Goal: Task Accomplishment & Management: Complete application form

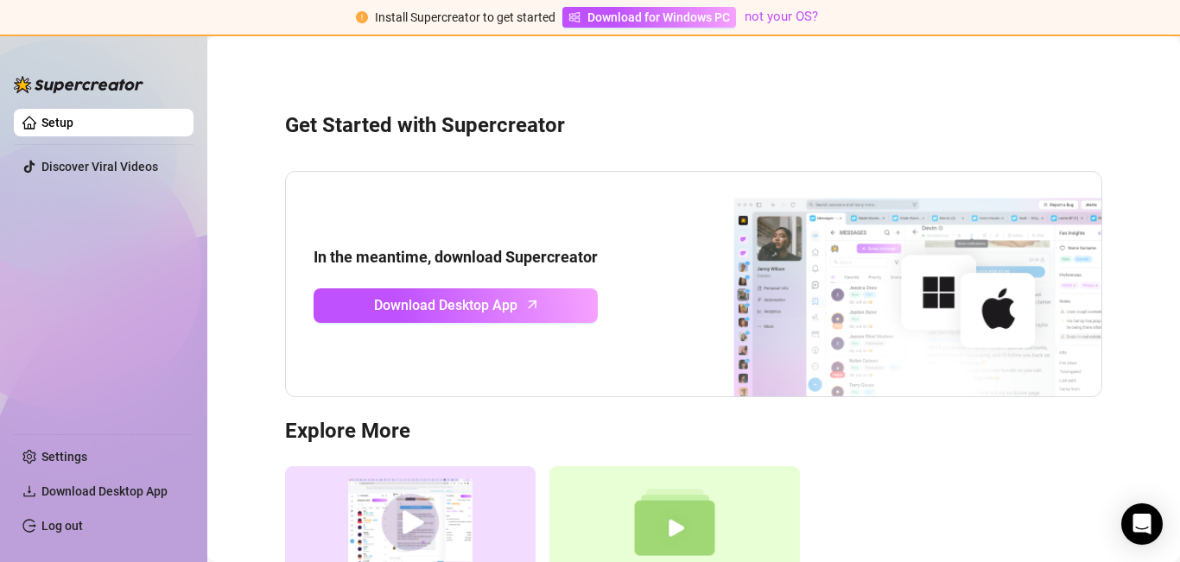
click at [73, 117] on link "Setup" at bounding box center [57, 123] width 32 height 14
click at [82, 464] on link "Settings" at bounding box center [64, 457] width 46 height 14
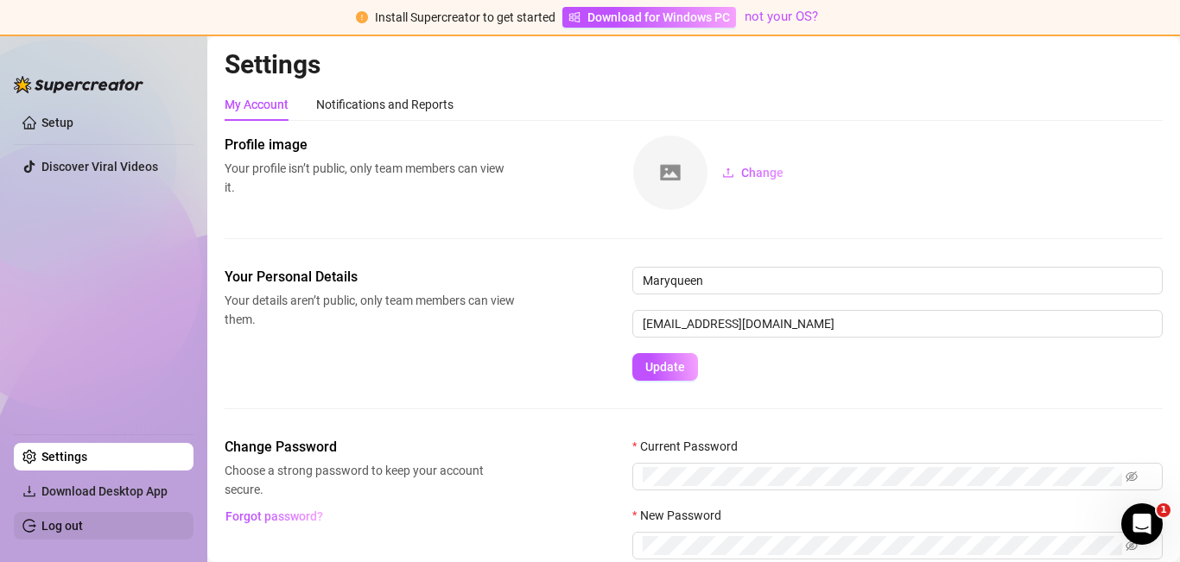
click at [83, 525] on link "Log out" at bounding box center [61, 526] width 41 height 14
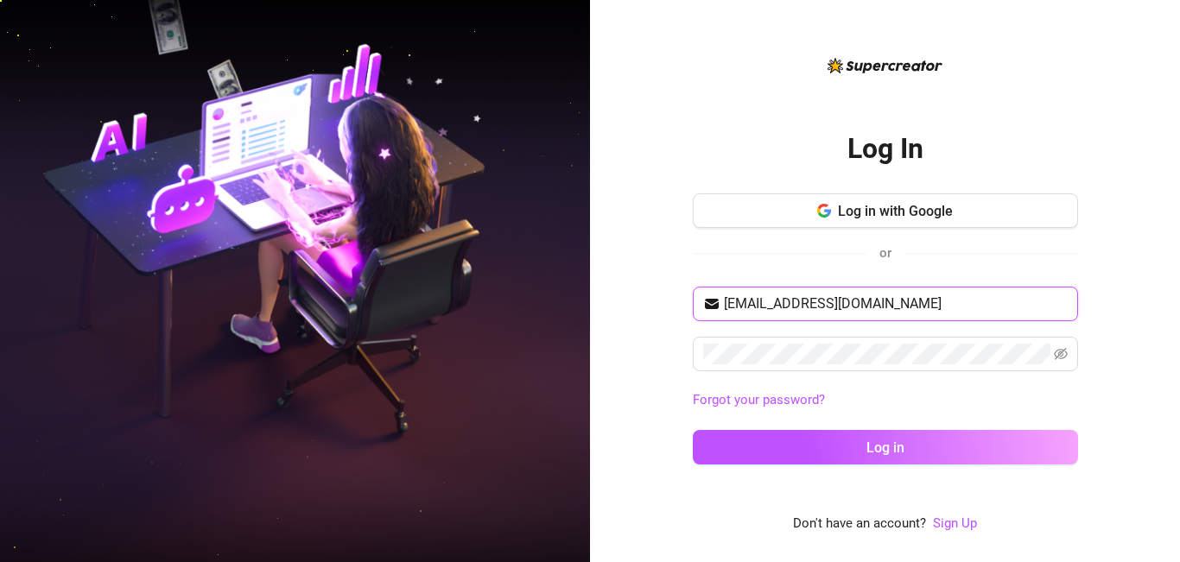
click at [906, 303] on input "[EMAIL_ADDRESS][DOMAIN_NAME]" at bounding box center [896, 304] width 344 height 21
type input "[EMAIL_ADDRESS][DOMAIN_NAME]"
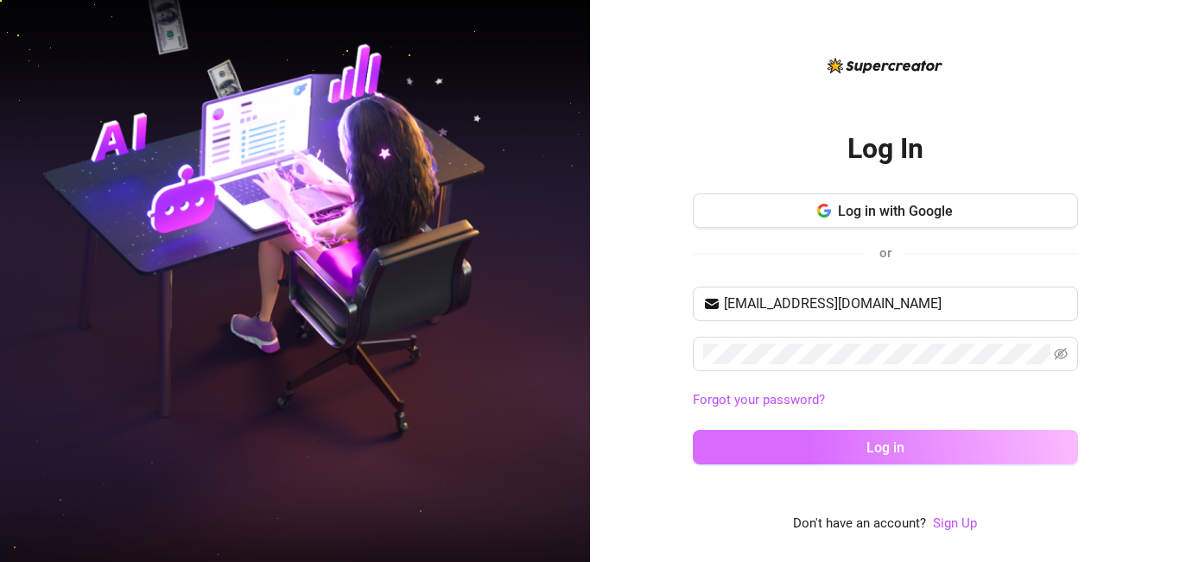
click at [882, 450] on span "Log in" at bounding box center [885, 448] width 38 height 16
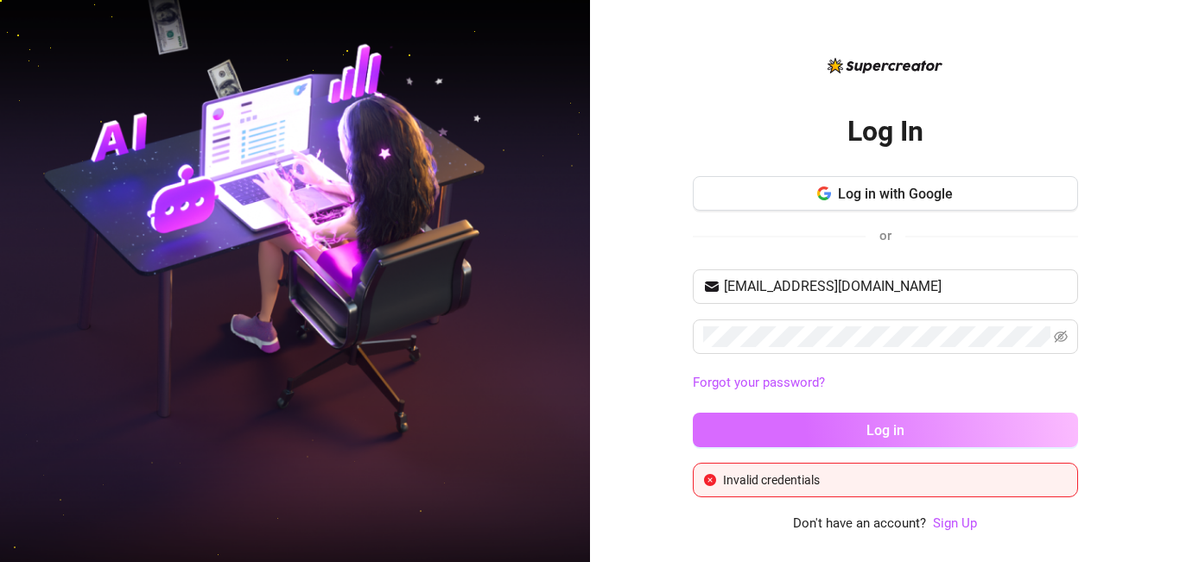
click at [882, 450] on div "[EMAIL_ADDRESS][DOMAIN_NAME] Forgot your password? Log in" at bounding box center [885, 365] width 385 height 193
click at [880, 431] on span "Log in" at bounding box center [885, 430] width 38 height 16
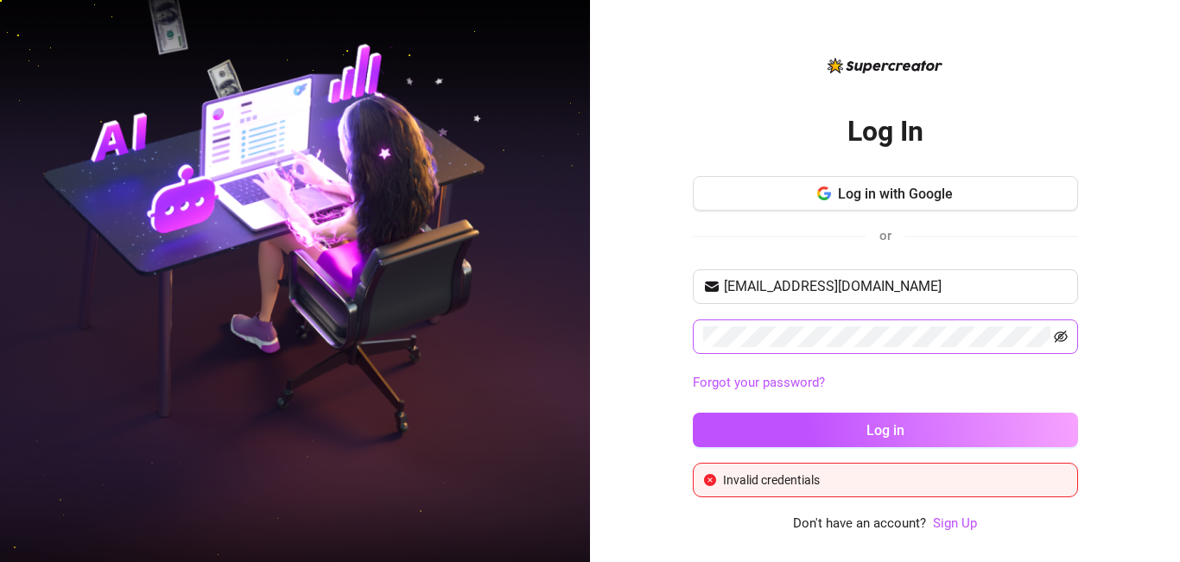
click at [1059, 333] on icon "eye-invisible" at bounding box center [1060, 337] width 14 height 14
click at [955, 529] on link "Sign Up" at bounding box center [955, 524] width 44 height 16
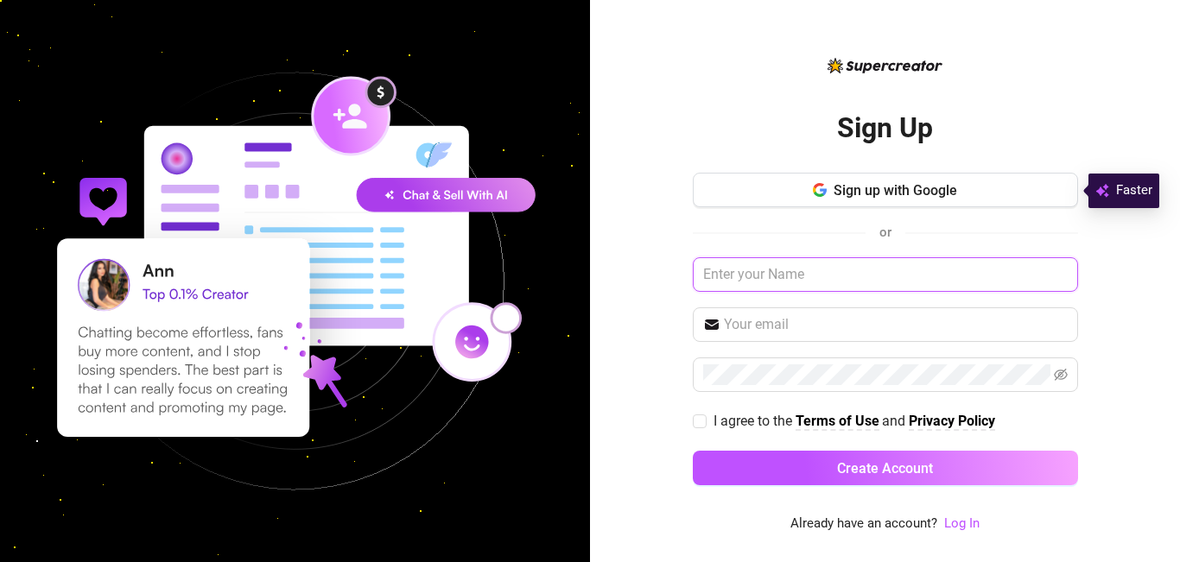
click at [788, 269] on input "text" at bounding box center [885, 274] width 385 height 35
type input "Maryqueen"
click at [799, 322] on input "text" at bounding box center [896, 324] width 344 height 21
type input "[EMAIL_ADDRESS][DOMAIN_NAME]"
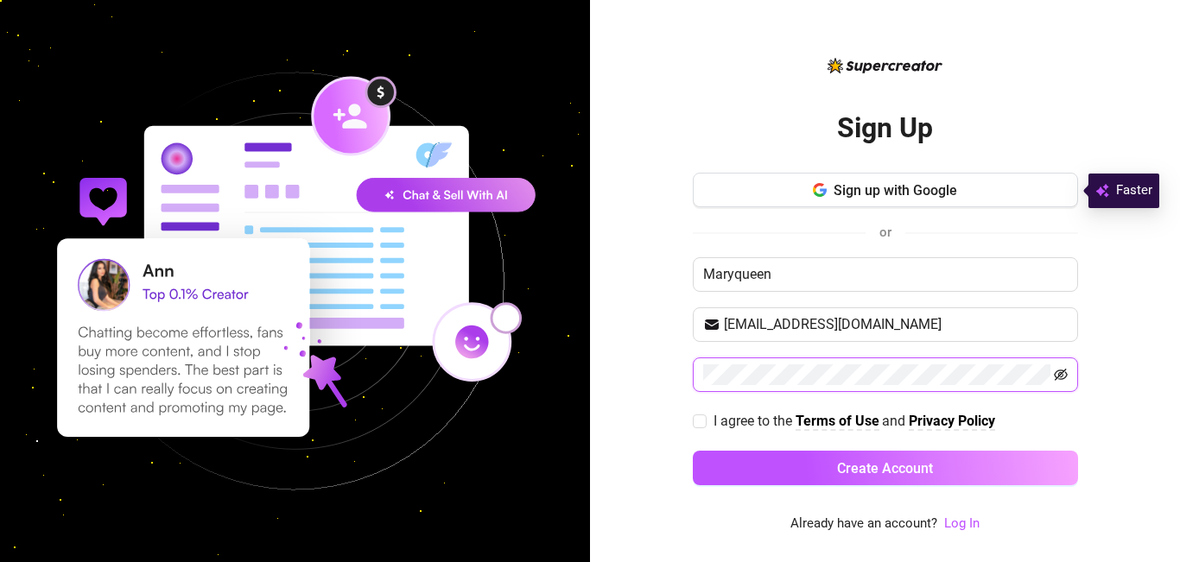
click at [1061, 371] on icon "eye-invisible" at bounding box center [1060, 375] width 14 height 14
click at [700, 418] on input "I agree to the Terms of Use and Privacy Policy" at bounding box center [699, 420] width 12 height 12
checkbox input "true"
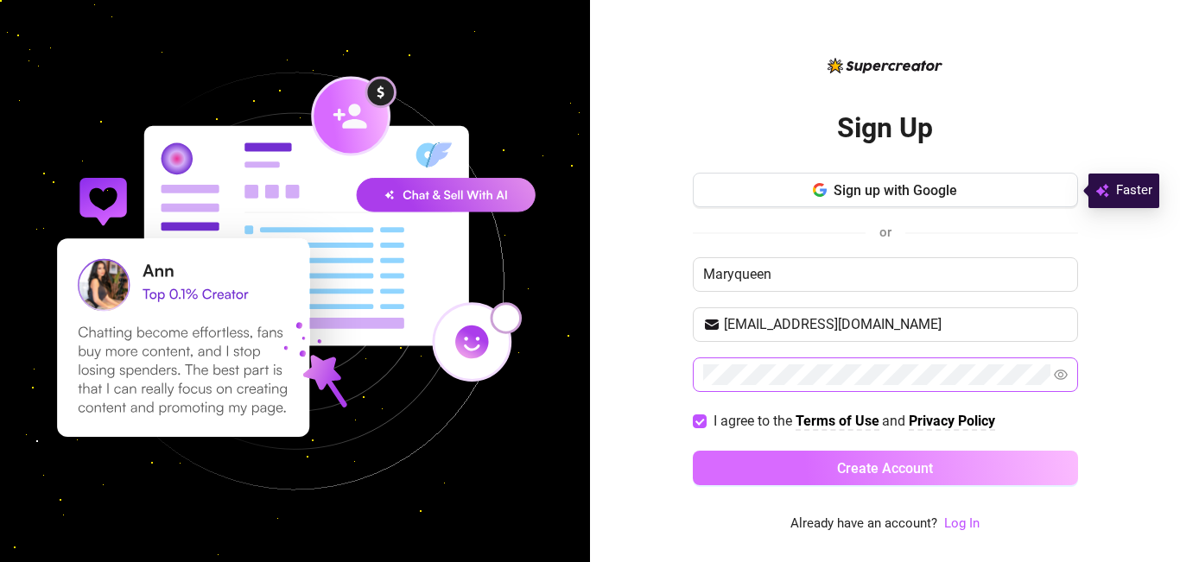
click at [943, 478] on button "Create Account" at bounding box center [885, 468] width 385 height 35
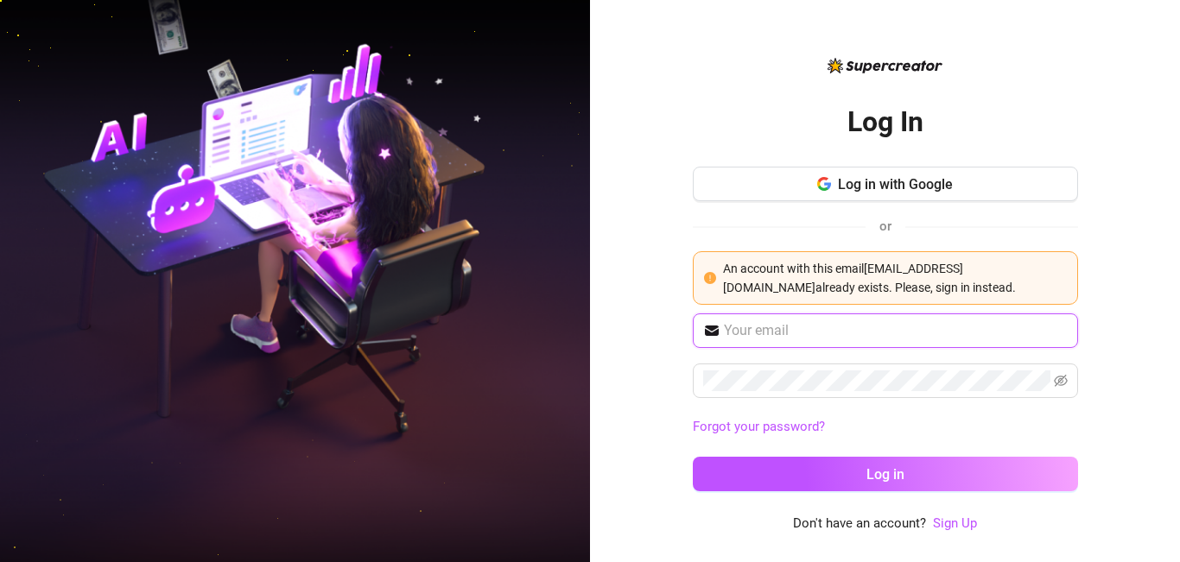
type input "[EMAIL_ADDRESS][DOMAIN_NAME]"
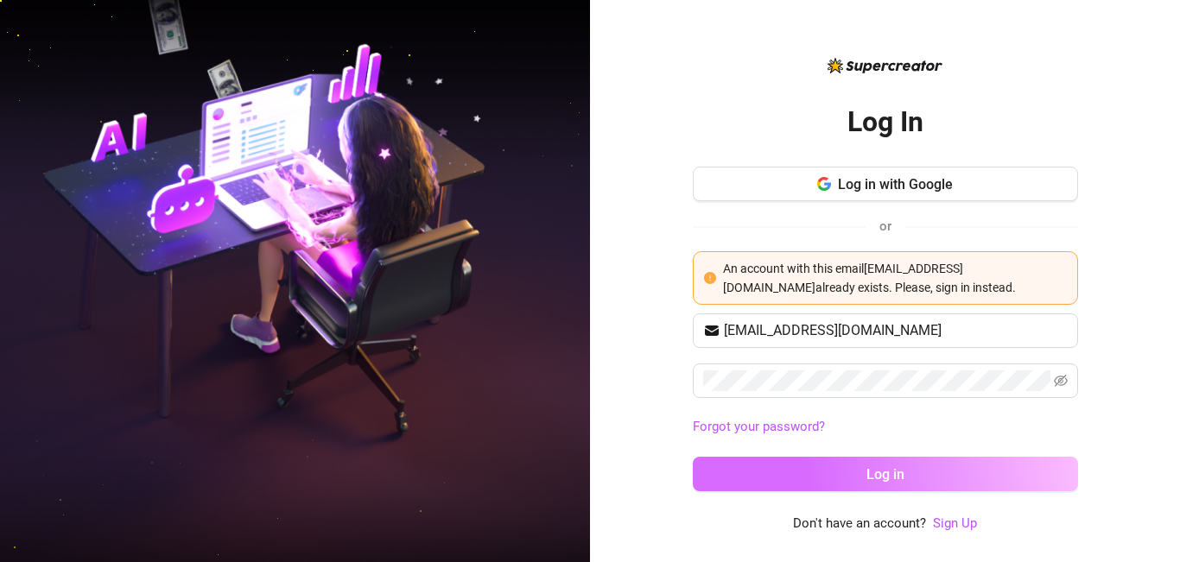
click at [899, 478] on span "Log in" at bounding box center [885, 474] width 38 height 16
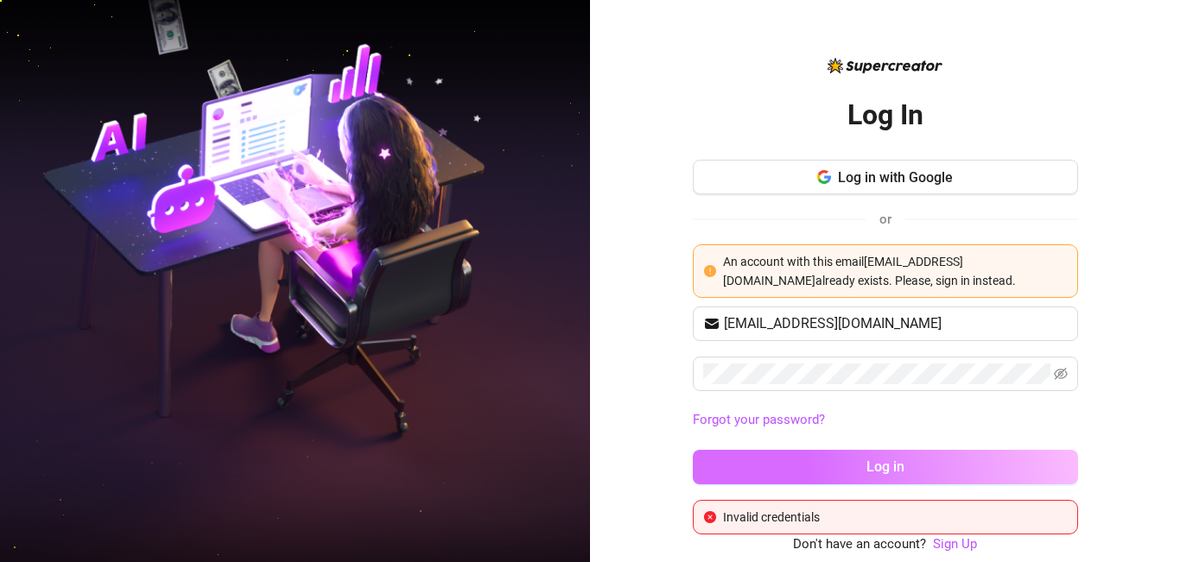
click at [899, 478] on button "Log in" at bounding box center [885, 467] width 385 height 35
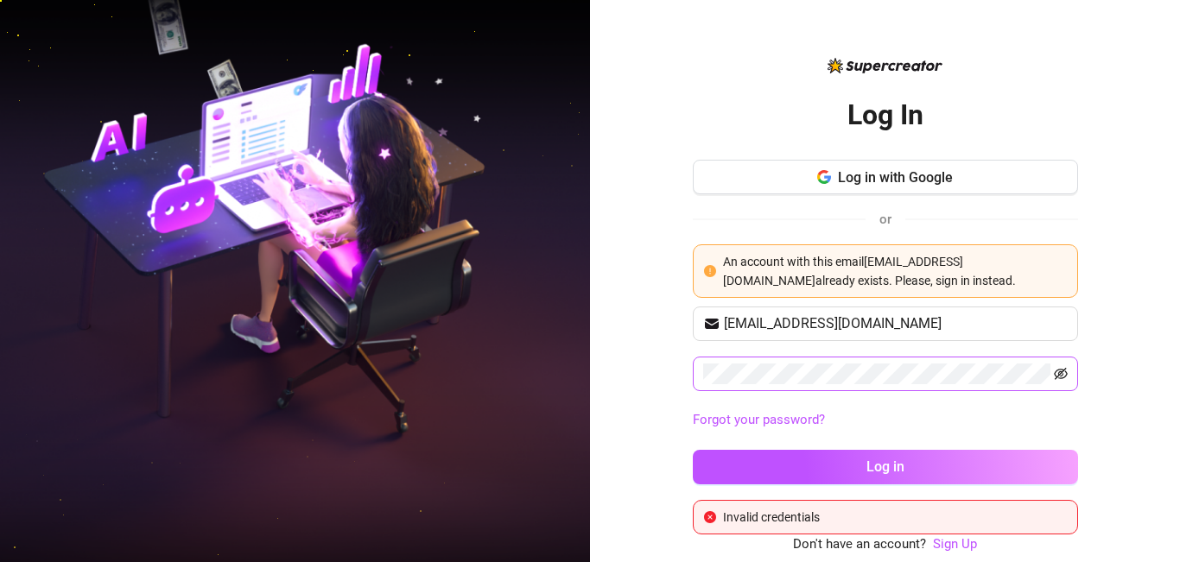
click at [1062, 373] on icon "eye-invisible" at bounding box center [1060, 374] width 3 height 3
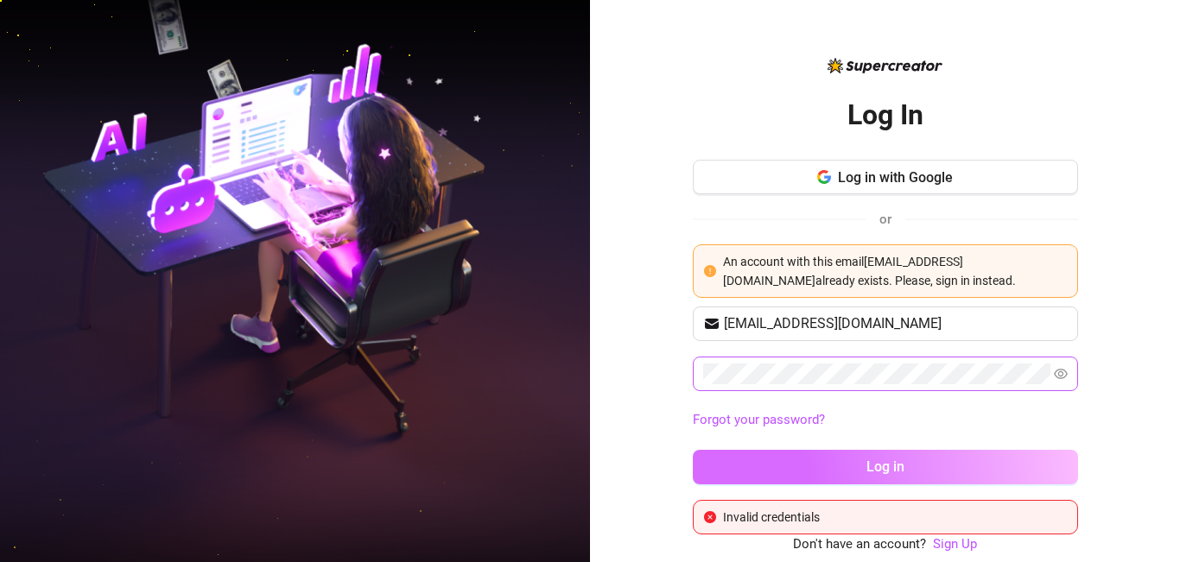
click at [933, 462] on button "Log in" at bounding box center [885, 467] width 385 height 35
click at [904, 467] on button "Log in" at bounding box center [885, 467] width 385 height 35
click at [908, 460] on button "Log in" at bounding box center [885, 467] width 385 height 35
click at [825, 484] on button "Log in" at bounding box center [885, 467] width 385 height 35
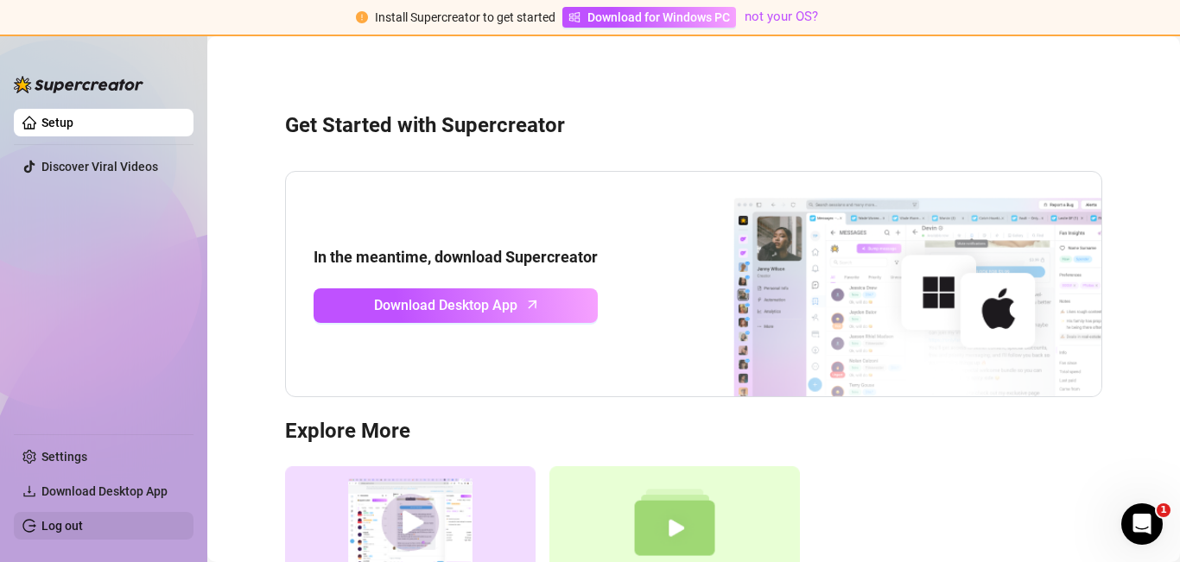
click at [83, 529] on link "Log out" at bounding box center [61, 526] width 41 height 14
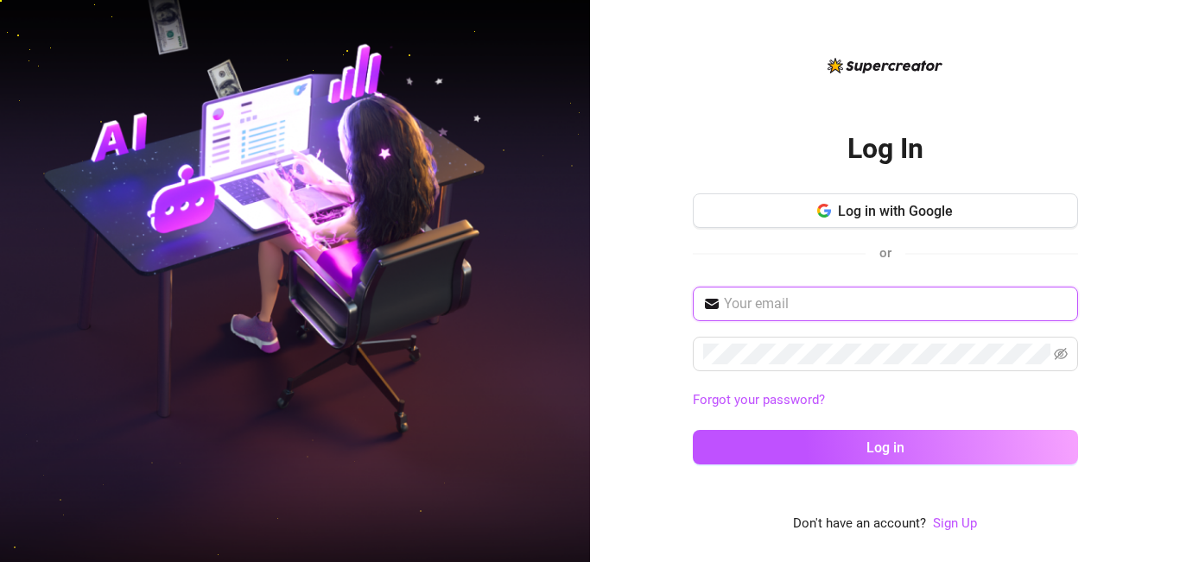
type input "[EMAIL_ADDRESS][DOMAIN_NAME]"
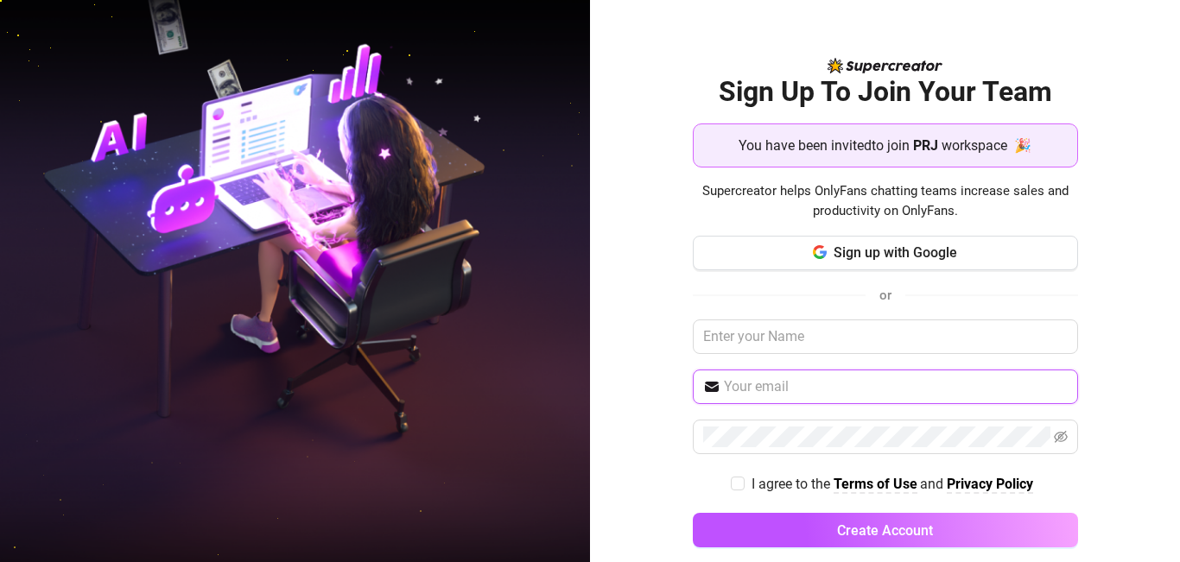
click at [770, 381] on input "text" at bounding box center [896, 386] width 344 height 21
type input "[EMAIL_ADDRESS][DOMAIN_NAME]"
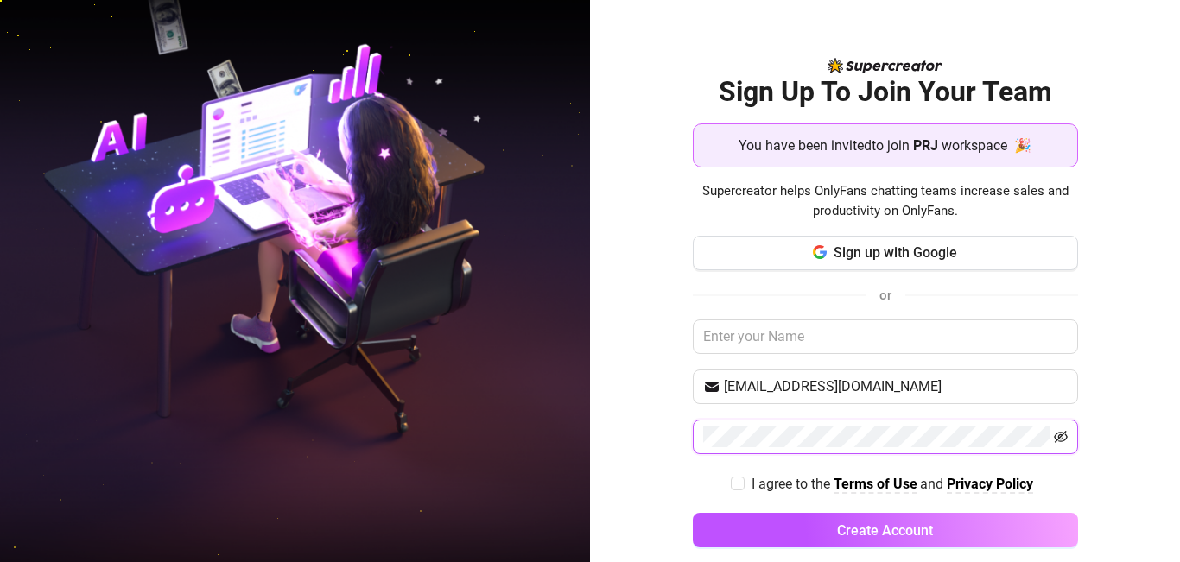
click at [1053, 433] on icon "eye-invisible" at bounding box center [1060, 437] width 14 height 14
click at [677, 474] on div "Sign Up To Join Your Team You have been invited to join PRJ workspace 🎉 Supercr…" at bounding box center [885, 281] width 590 height 562
click at [709, 477] on div "I agree to the Terms of Use and Privacy Policy" at bounding box center [885, 484] width 385 height 22
click at [731, 479] on input "I agree to the Terms of Use and Privacy Policy" at bounding box center [737, 483] width 12 height 12
checkbox input "true"
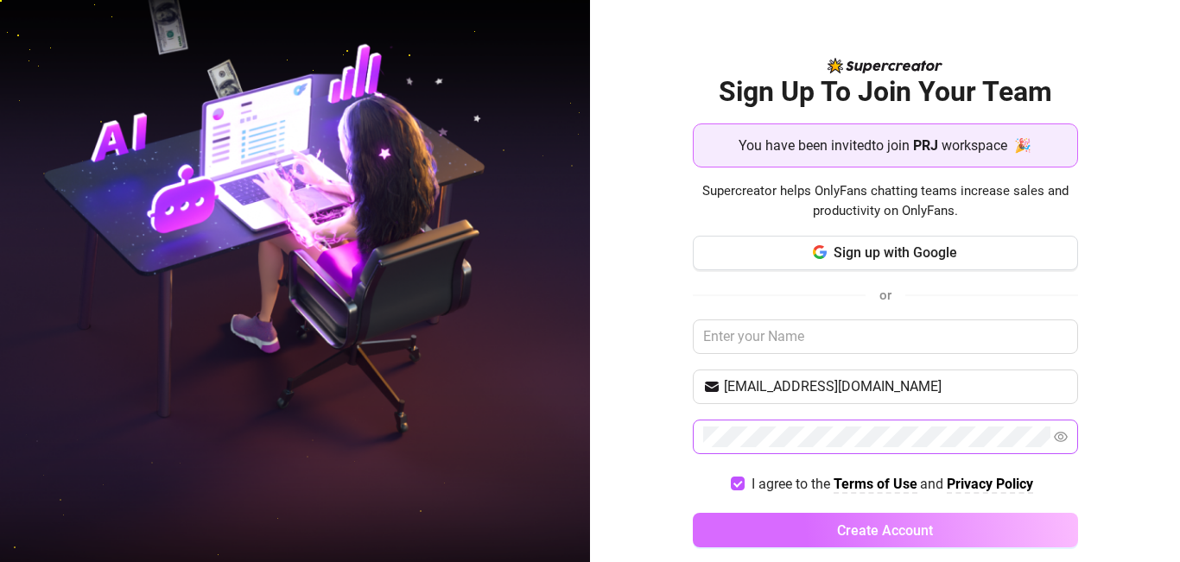
click at [908, 537] on span "Create Account" at bounding box center [885, 530] width 96 height 16
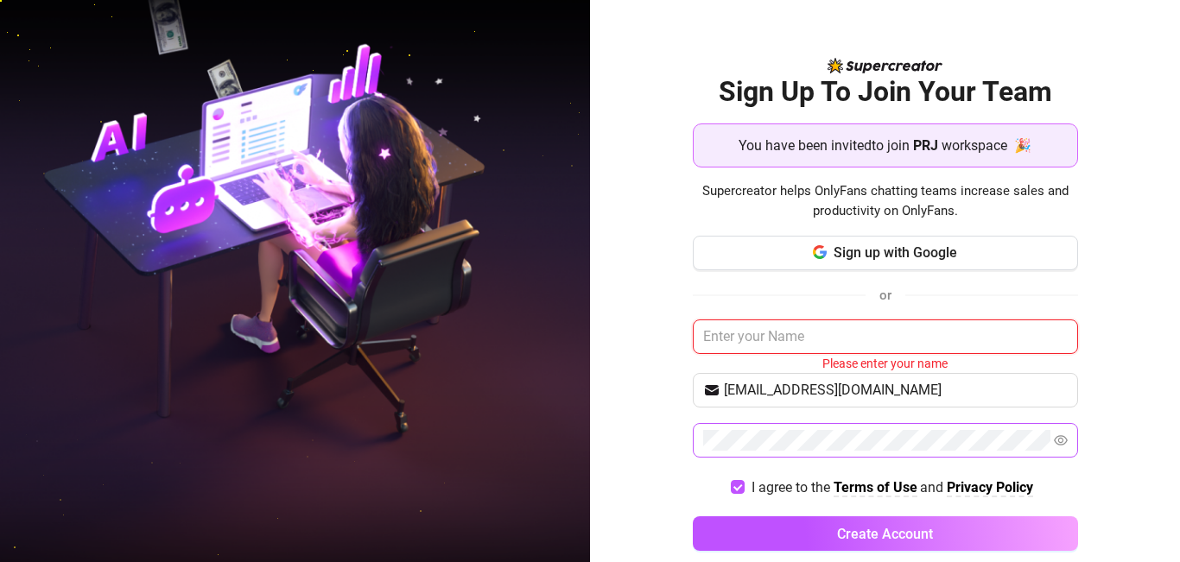
click at [786, 329] on input "text" at bounding box center [885, 336] width 385 height 35
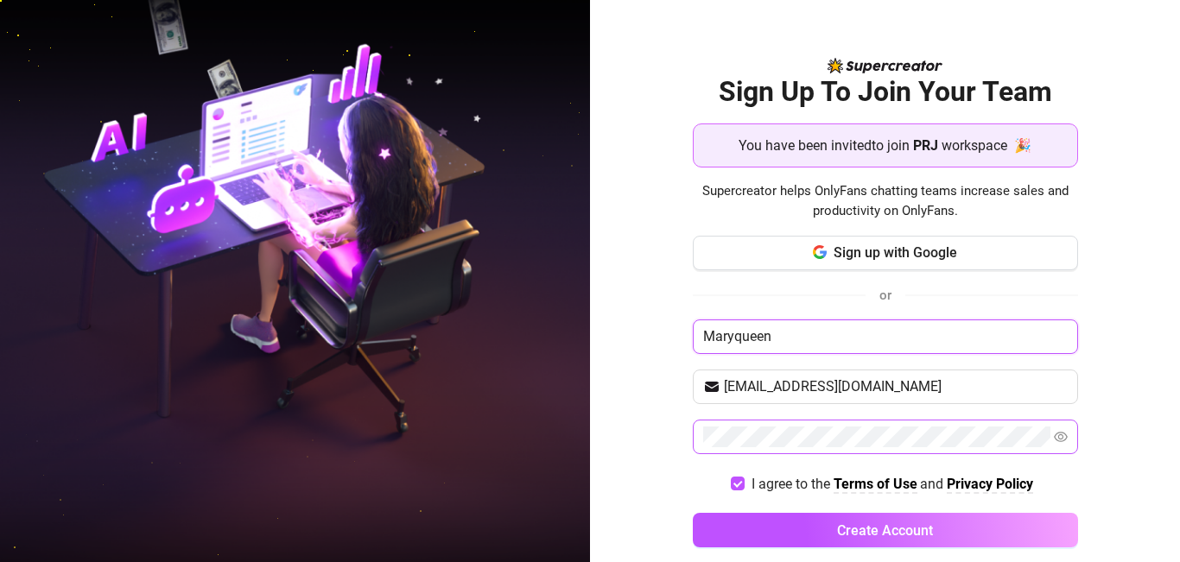
click at [788, 337] on input "Maryqueen" at bounding box center [885, 336] width 385 height 35
type input "Maryqueen"
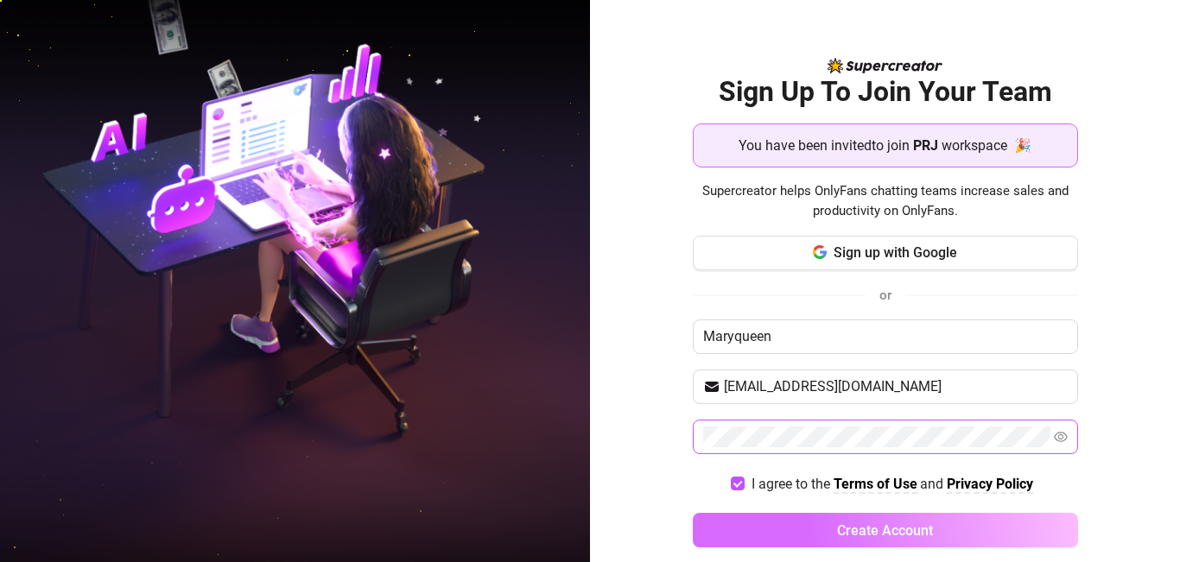
click at [882, 537] on span "Create Account" at bounding box center [885, 530] width 96 height 16
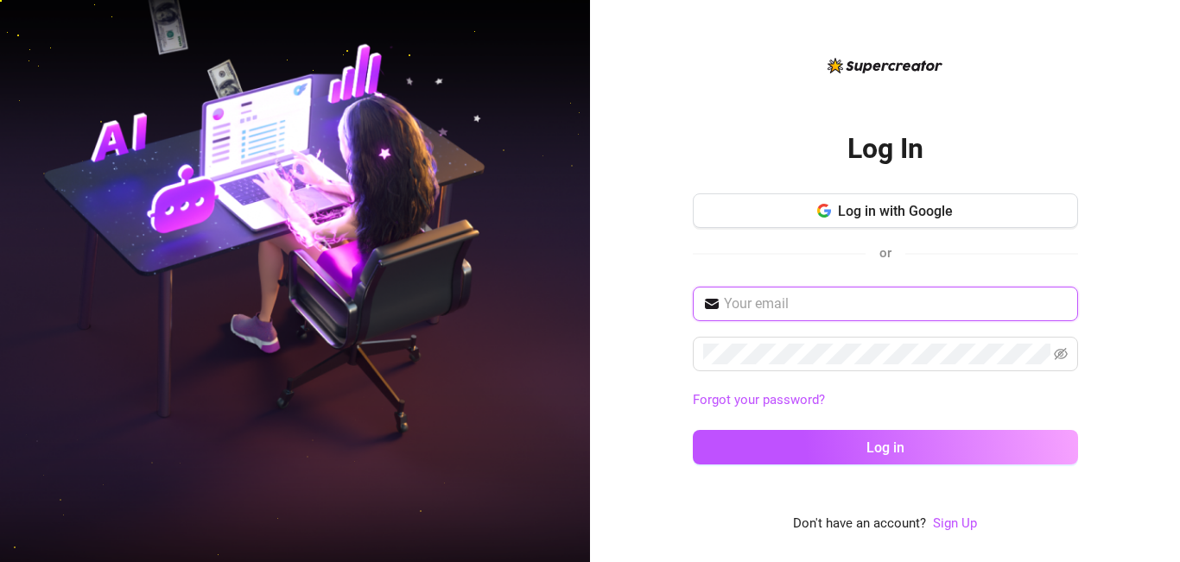
type input "[EMAIL_ADDRESS][DOMAIN_NAME]"
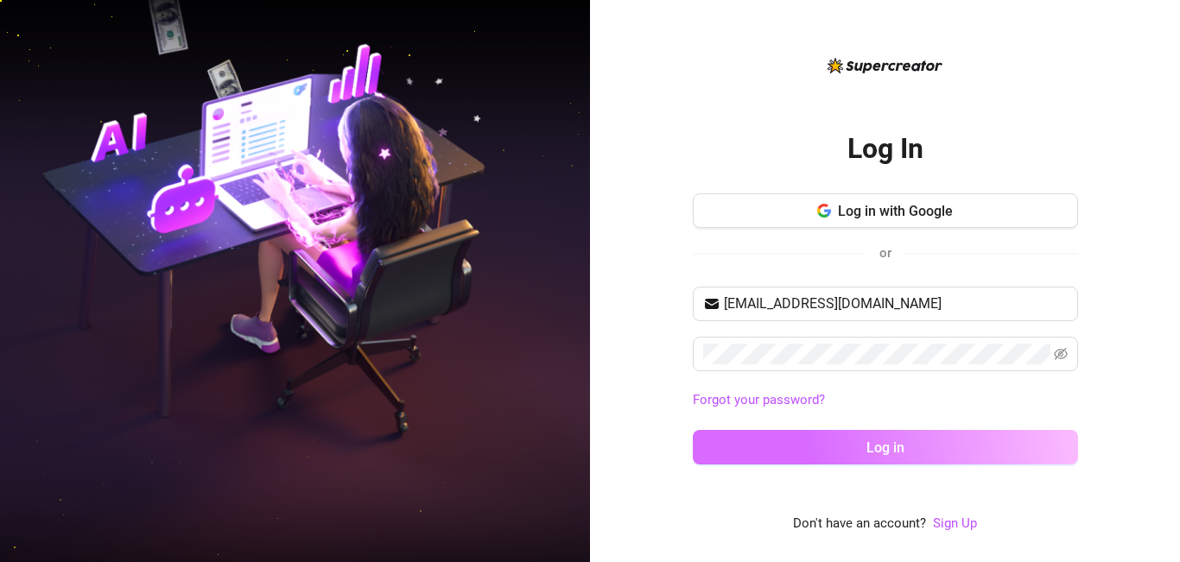
click at [915, 433] on button "Log in" at bounding box center [885, 447] width 385 height 35
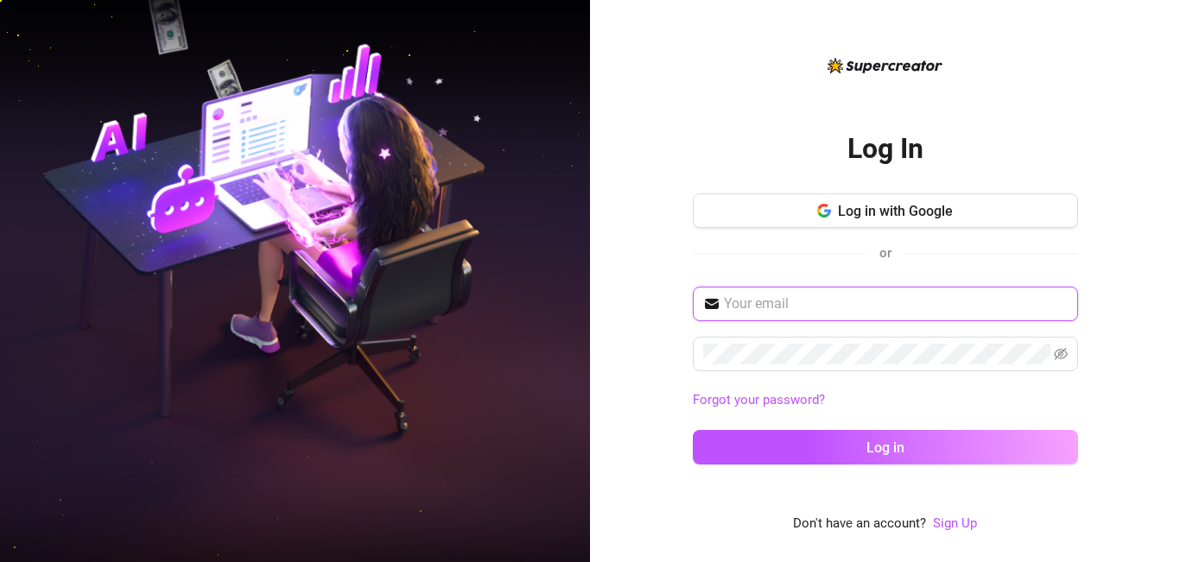
type input "[EMAIL_ADDRESS][DOMAIN_NAME]"
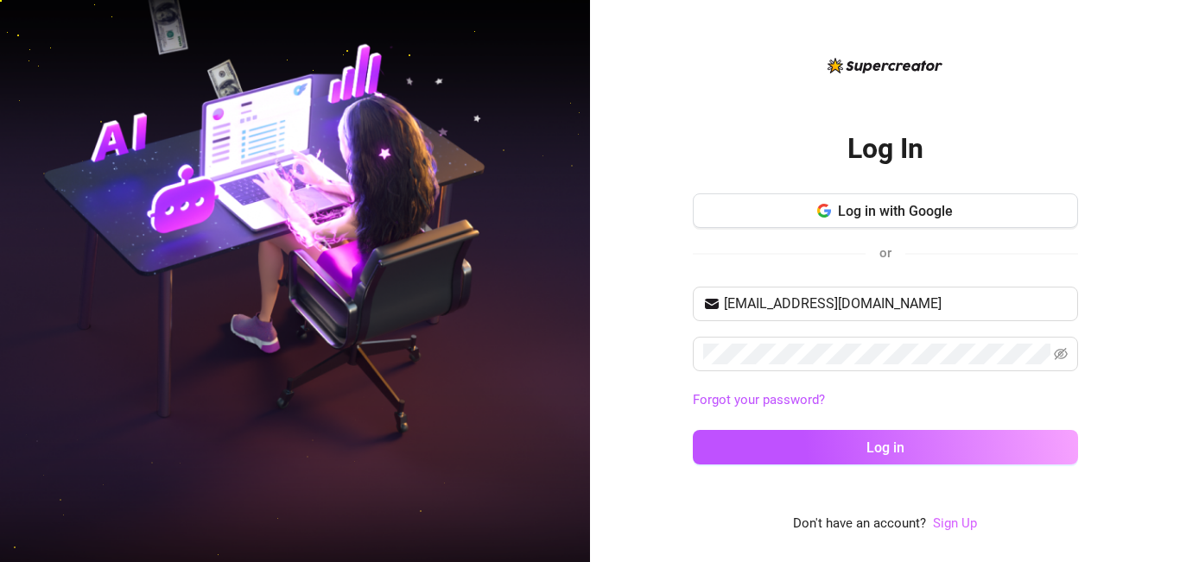
click at [953, 526] on link "Sign Up" at bounding box center [955, 524] width 44 height 16
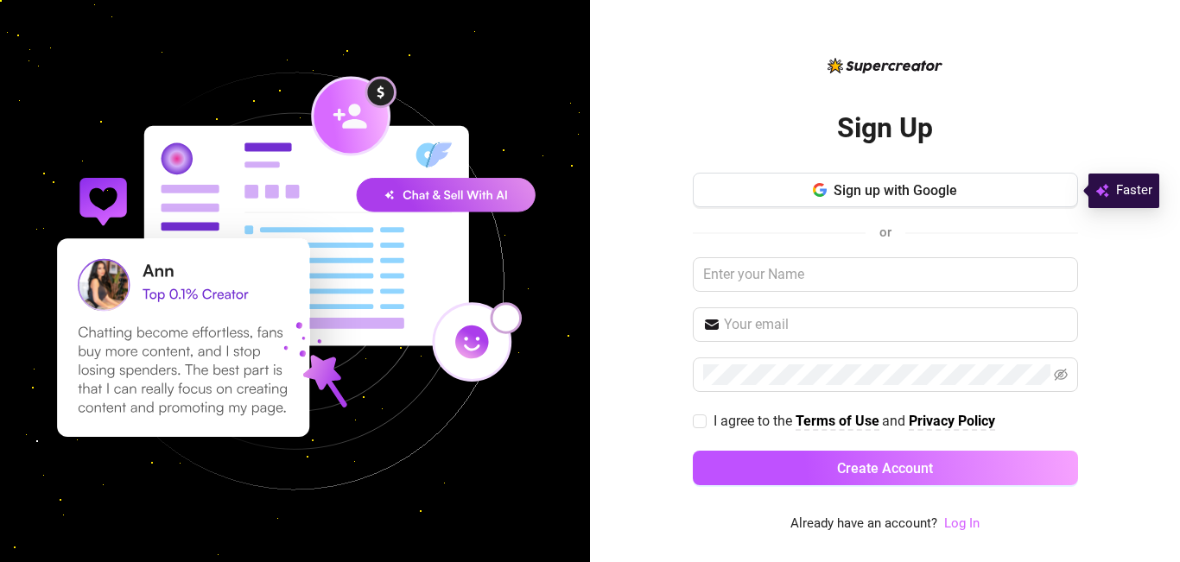
click at [965, 528] on link "Log In" at bounding box center [961, 524] width 35 height 16
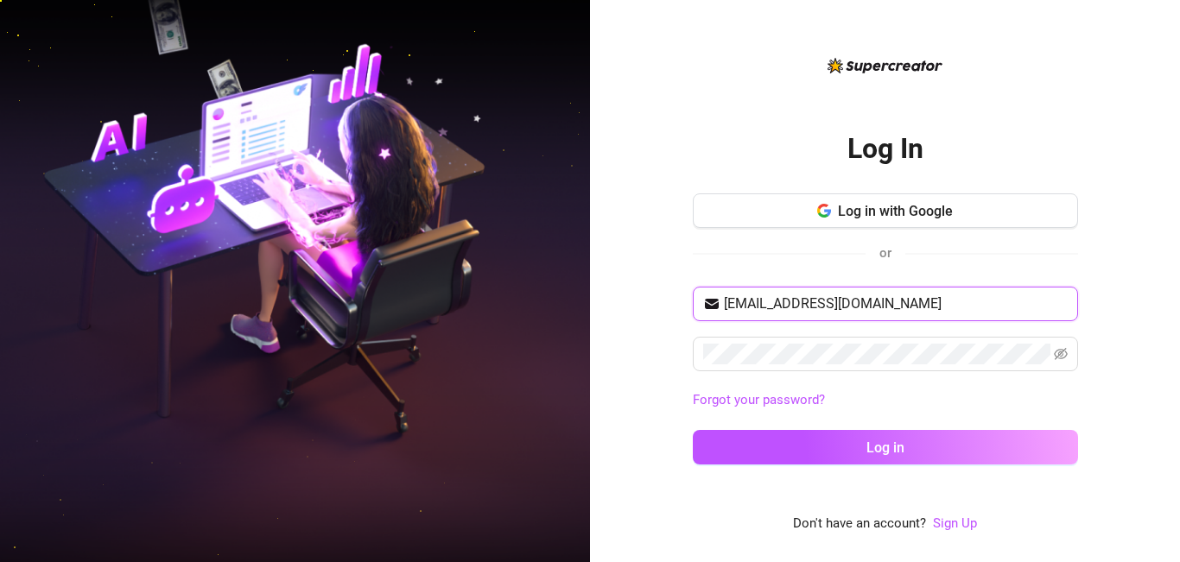
click at [933, 303] on input "[EMAIL_ADDRESS][DOMAIN_NAME]" at bounding box center [896, 304] width 344 height 21
type input "[EMAIL_ADDRESS][DOMAIN_NAME]"
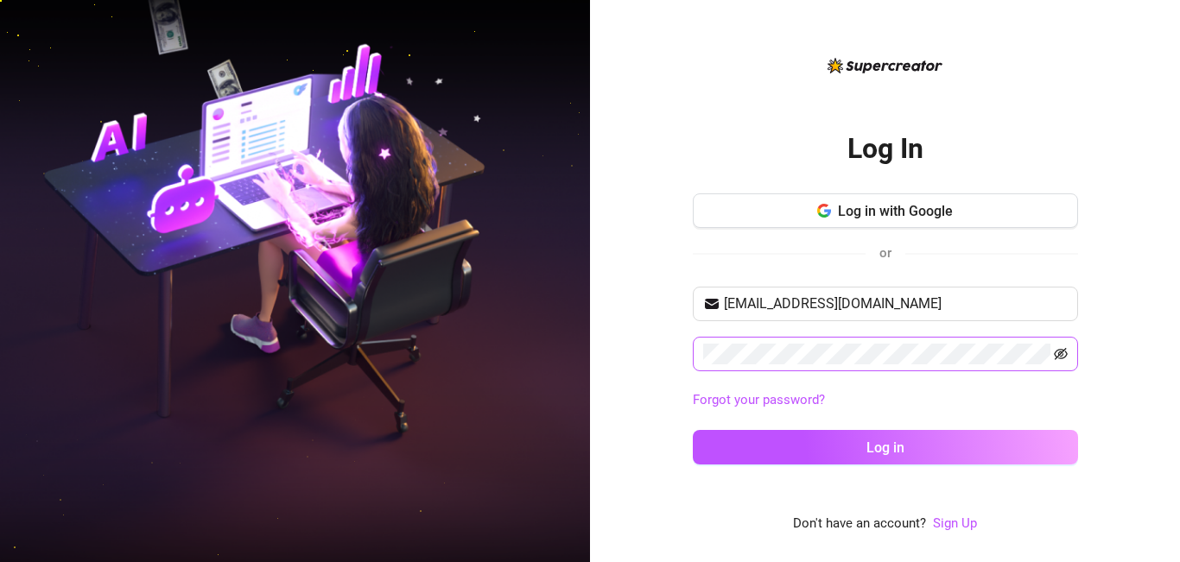
click at [1060, 351] on icon "eye-invisible" at bounding box center [1060, 354] width 14 height 14
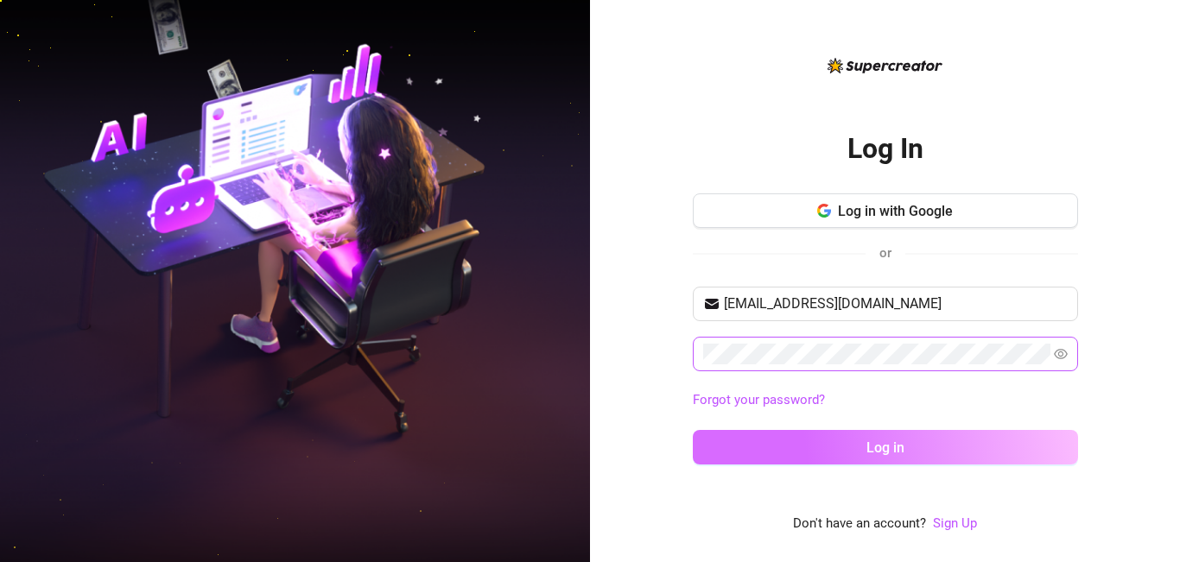
click at [909, 446] on button "Log in" at bounding box center [885, 447] width 385 height 35
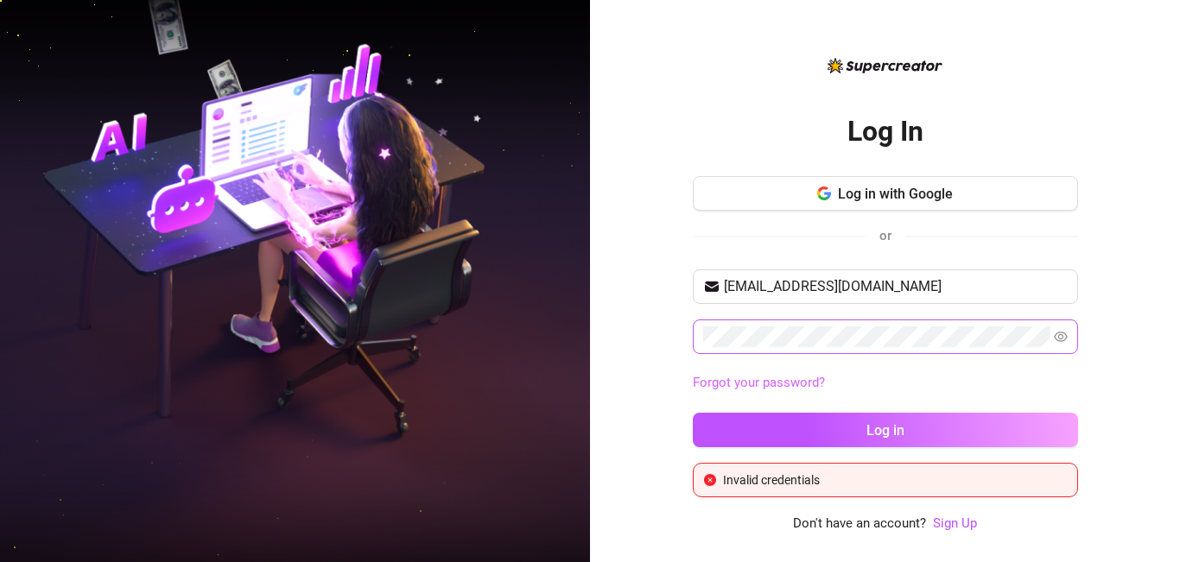
click at [785, 381] on link "Forgot your password?" at bounding box center [759, 383] width 132 height 16
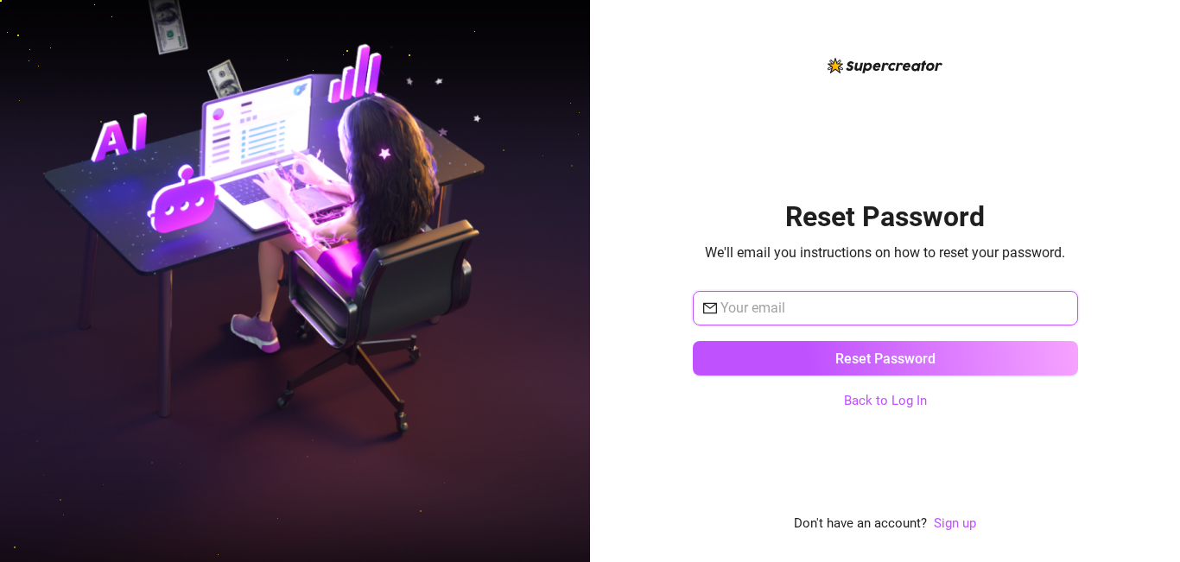
type input "[EMAIL_ADDRESS][DOMAIN_NAME]"
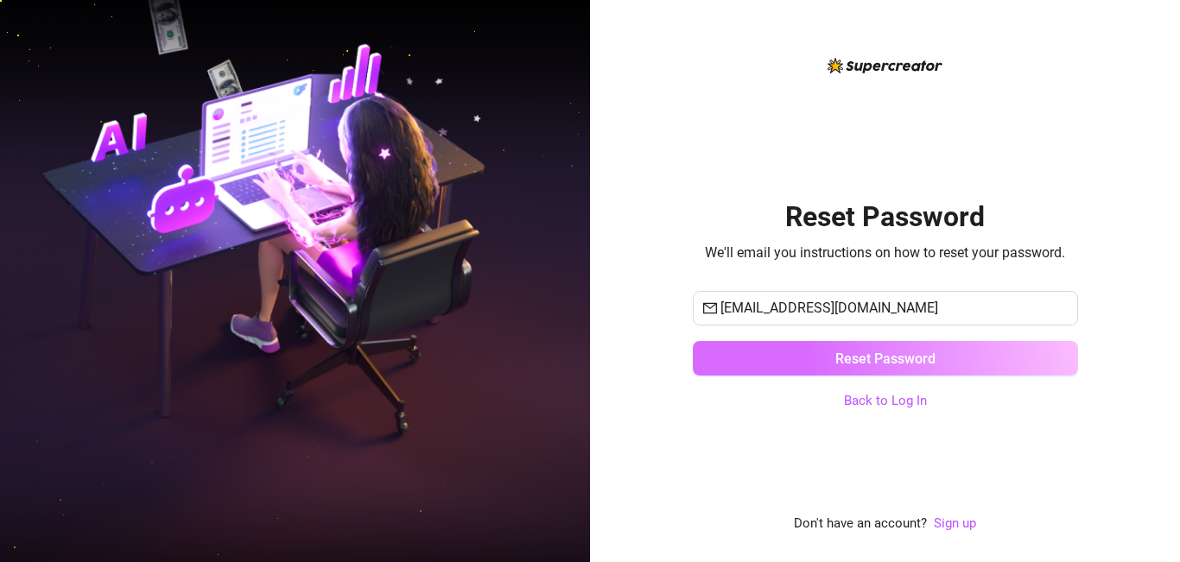
click at [914, 367] on button "Reset Password" at bounding box center [885, 358] width 385 height 35
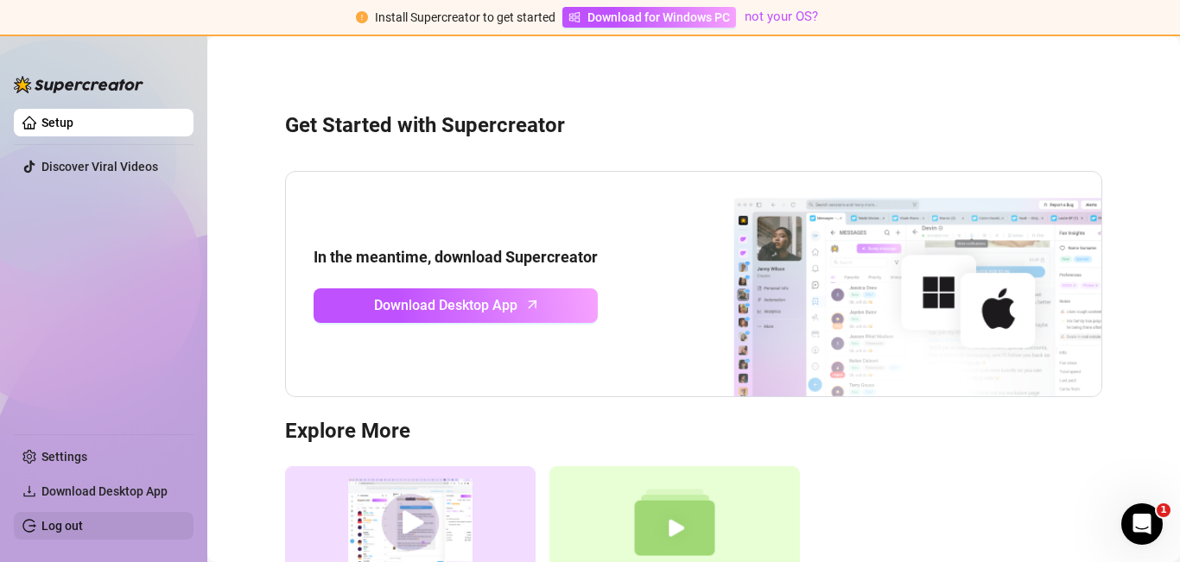
click at [83, 519] on link "Log out" at bounding box center [61, 526] width 41 height 14
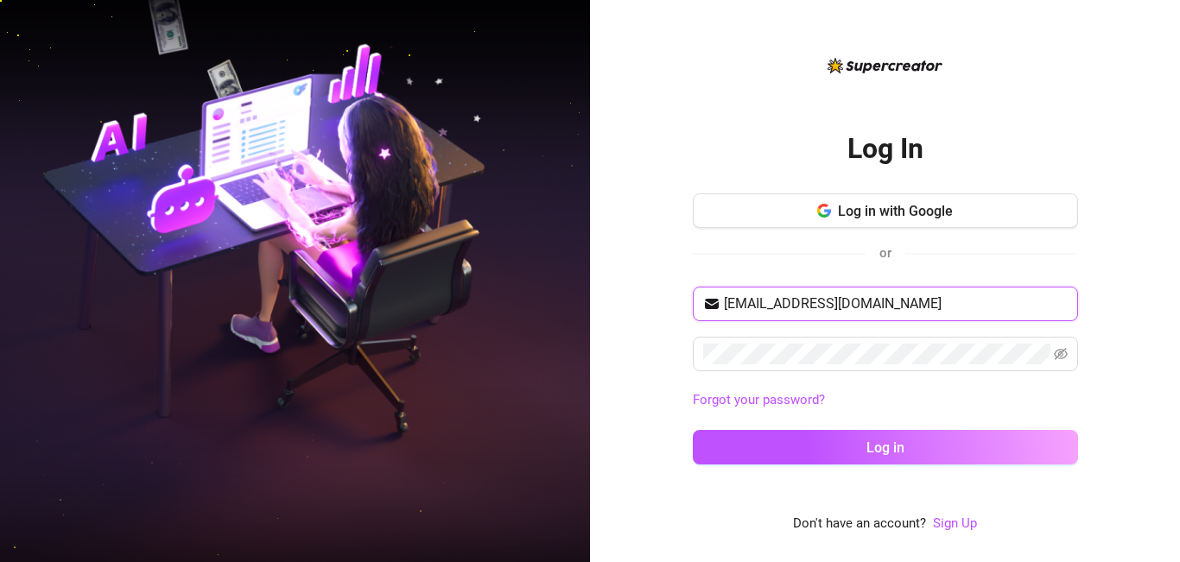
click at [924, 308] on input "[EMAIL_ADDRESS][DOMAIN_NAME]" at bounding box center [896, 304] width 344 height 21
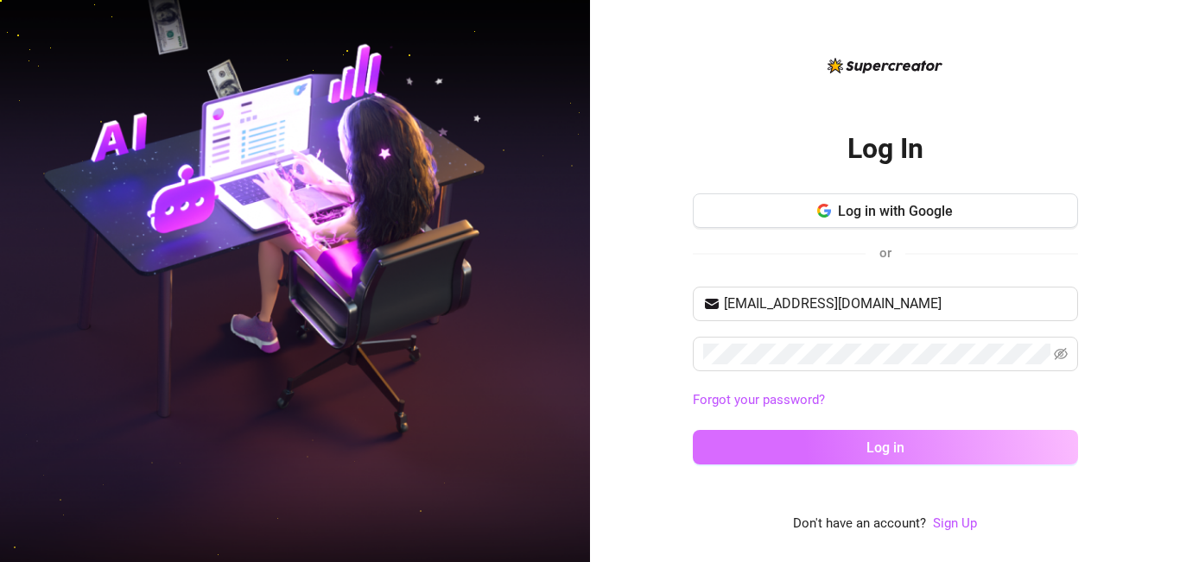
click at [926, 456] on button "Log in" at bounding box center [885, 447] width 385 height 35
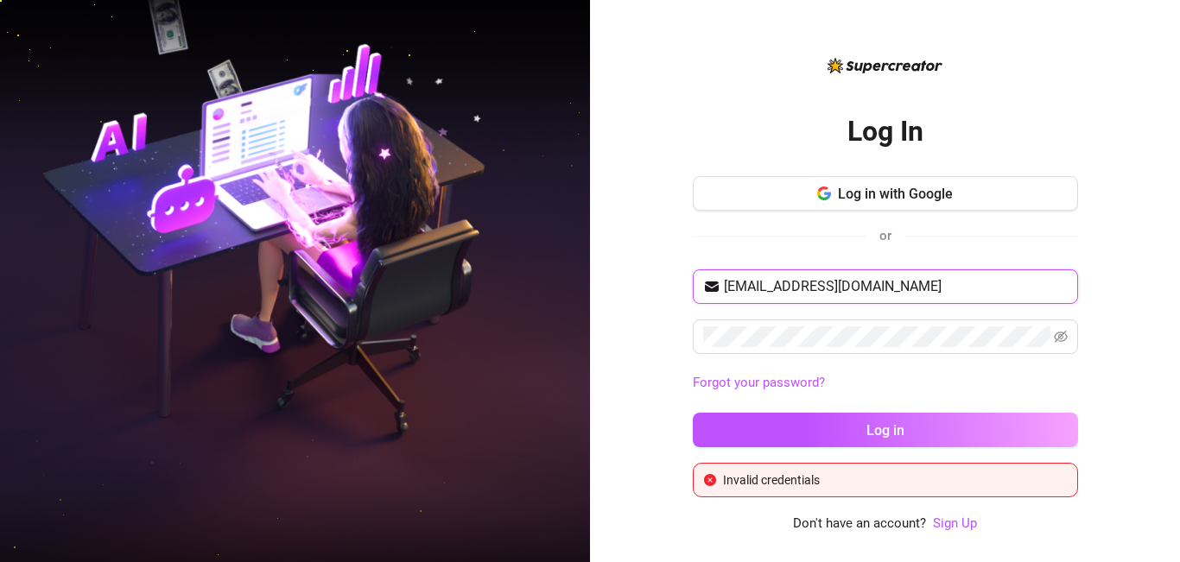
click at [905, 292] on input "ekohqueen89@gmail.com" at bounding box center [896, 286] width 344 height 21
type input "[EMAIL_ADDRESS][DOMAIN_NAME]"
click at [1058, 332] on icon "eye-invisible" at bounding box center [1060, 337] width 14 height 12
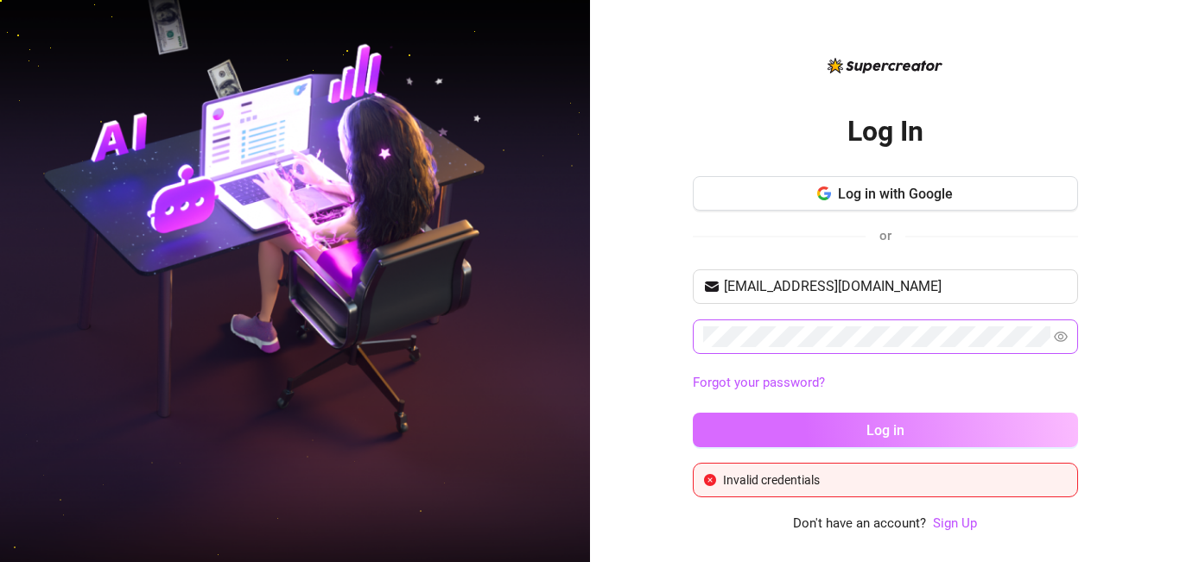
click at [883, 432] on span "Log in" at bounding box center [885, 430] width 38 height 16
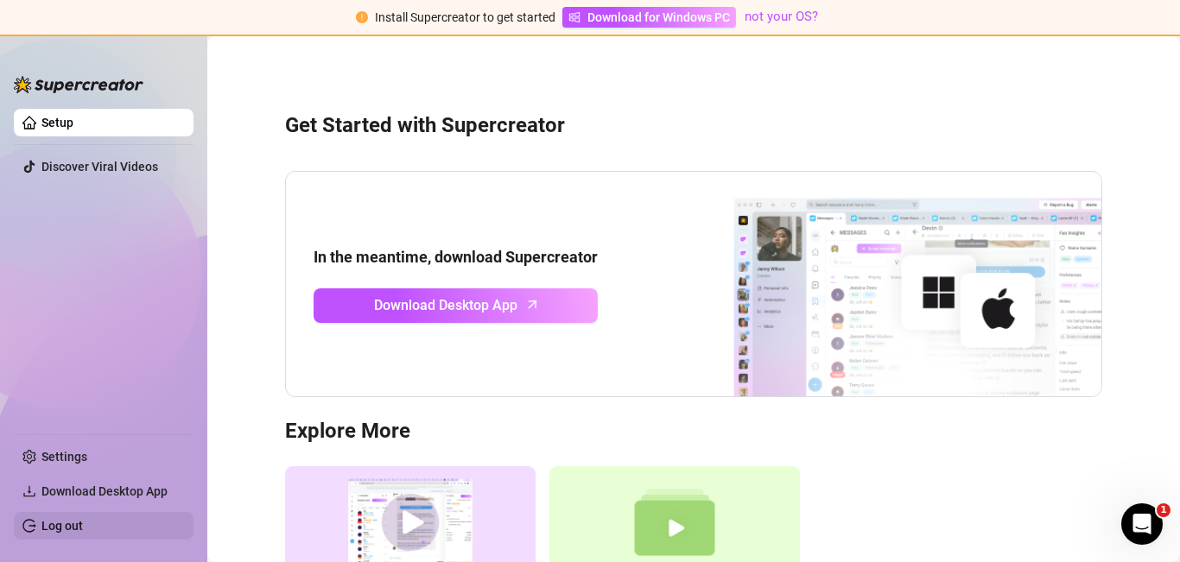
click at [76, 526] on link "Log out" at bounding box center [61, 526] width 41 height 14
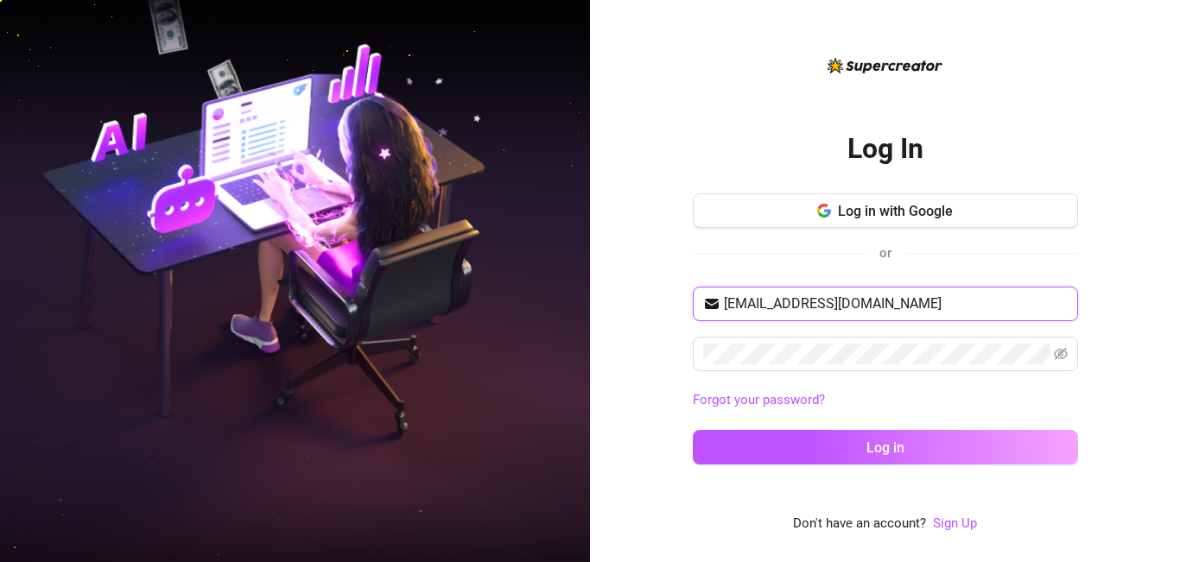
click at [941, 305] on input "[EMAIL_ADDRESS][DOMAIN_NAME]" at bounding box center [896, 304] width 344 height 21
type input "[EMAIL_ADDRESS][DOMAIN_NAME]"
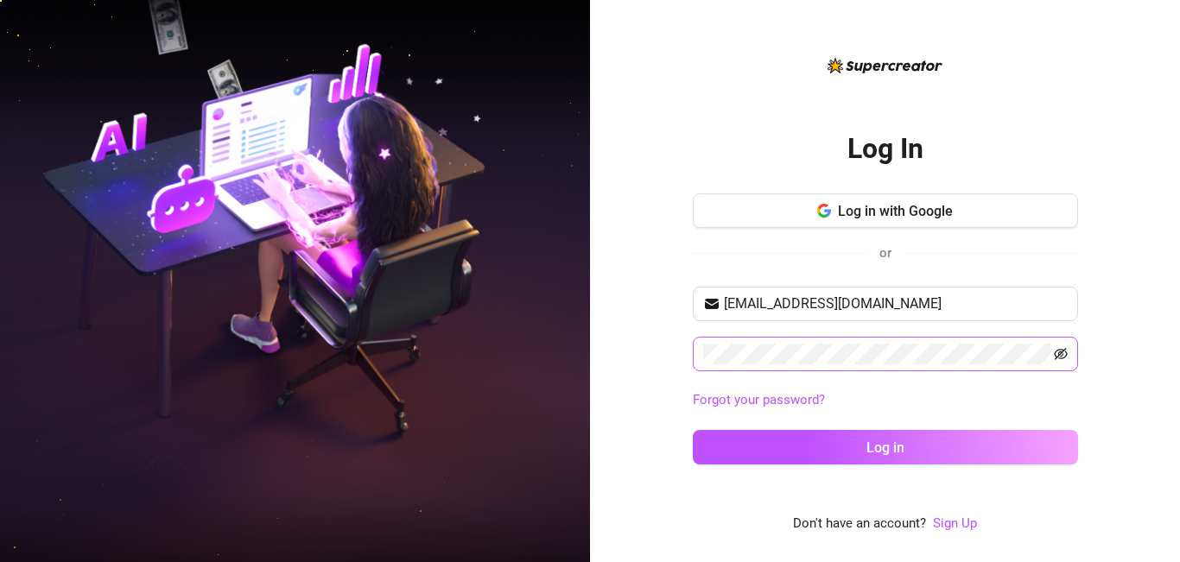
click at [1062, 360] on icon "eye-invisible" at bounding box center [1060, 354] width 14 height 14
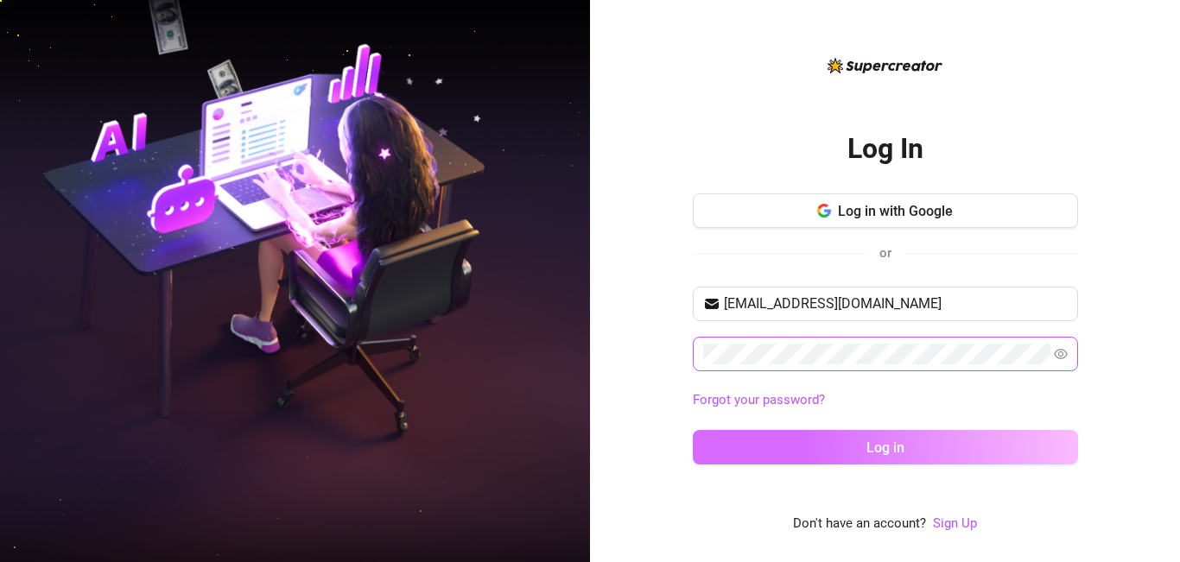
click at [886, 450] on span "Log in" at bounding box center [885, 448] width 38 height 16
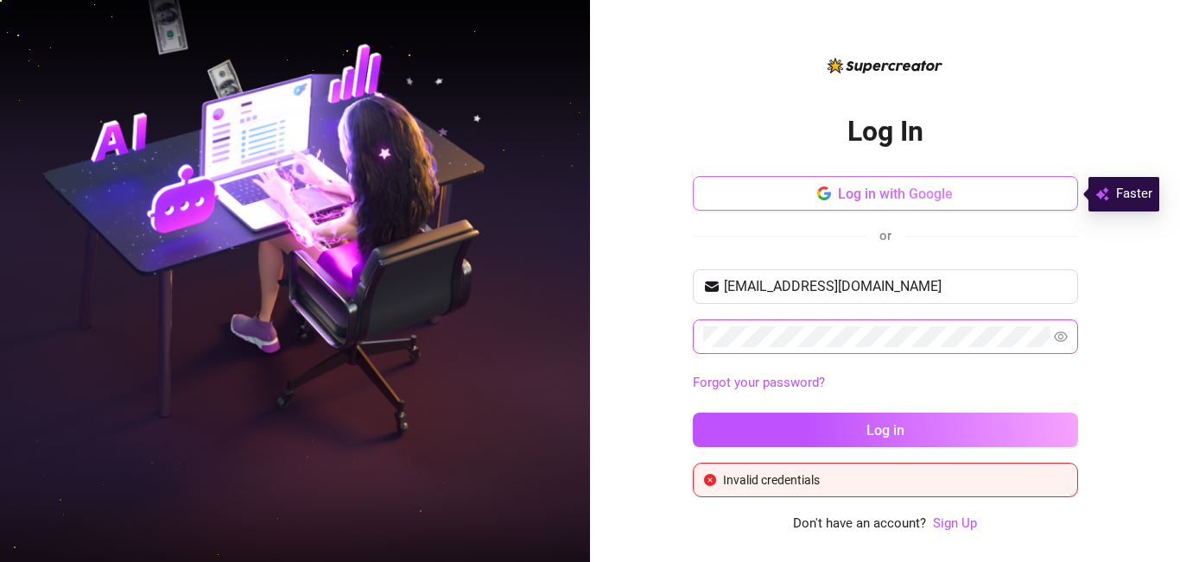
click at [930, 202] on button "Log in with Google" at bounding box center [885, 193] width 385 height 35
